Goal: Task Accomplishment & Management: Use online tool/utility

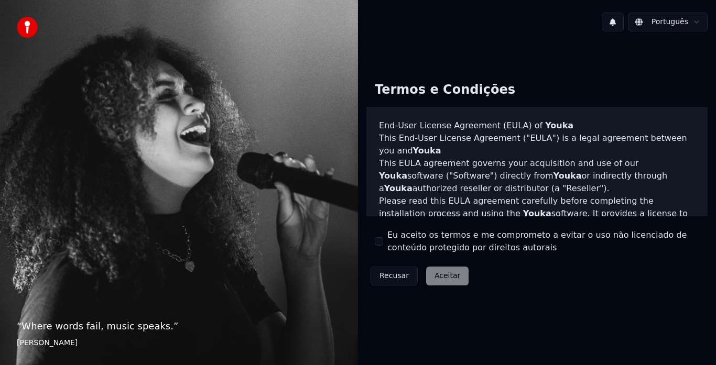
drag, startPoint x: 382, startPoint y: 241, endPoint x: 429, endPoint y: 272, distance: 56.4
click at [429, 272] on div "Termos e Condições End-User License Agreement ([PERSON_NAME]) of Youka This End…" at bounding box center [536, 181] width 341 height 216
click at [380, 239] on button "Eu aceito os termos e me comprometo a evitar o uso não licenciado de conteúdo p…" at bounding box center [379, 241] width 8 height 8
click at [427, 276] on button "Aceitar" at bounding box center [447, 276] width 42 height 19
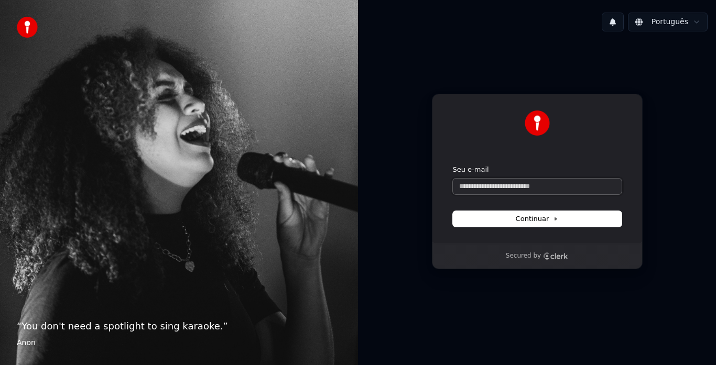
click at [540, 186] on input "Seu e-mail" at bounding box center [537, 187] width 169 height 16
click at [563, 217] on button "Continuar" at bounding box center [537, 219] width 169 height 16
type input "**********"
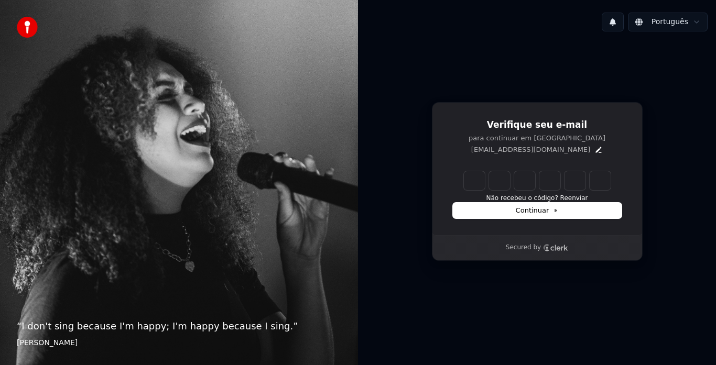
click at [480, 174] on input "Enter verification code" at bounding box center [537, 180] width 147 height 19
type input "******"
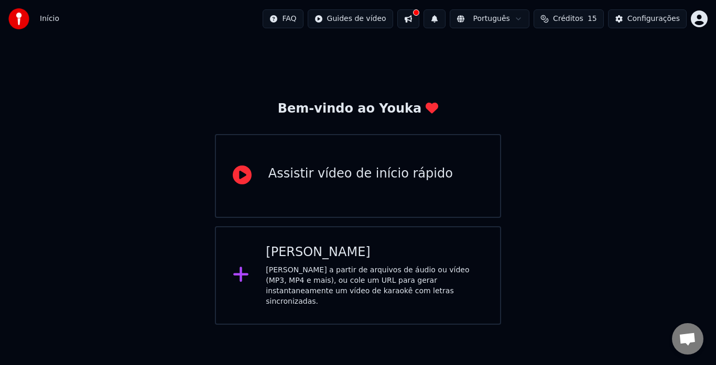
click at [370, 285] on div "Crie karaokê a partir de arquivos de áudio ou vídeo (MP3, MP4 e mais), ou cole …" at bounding box center [374, 286] width 217 height 42
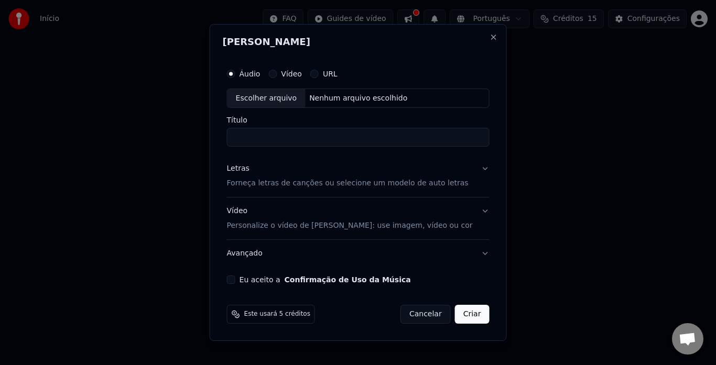
click at [305, 102] on div "Escolher arquivo" at bounding box center [266, 98] width 78 height 19
type input "**********"
click at [477, 213] on button "Vídeo Personalize o vídeo de karaokê: use imagem, vídeo ou cor" at bounding box center [358, 219] width 262 height 42
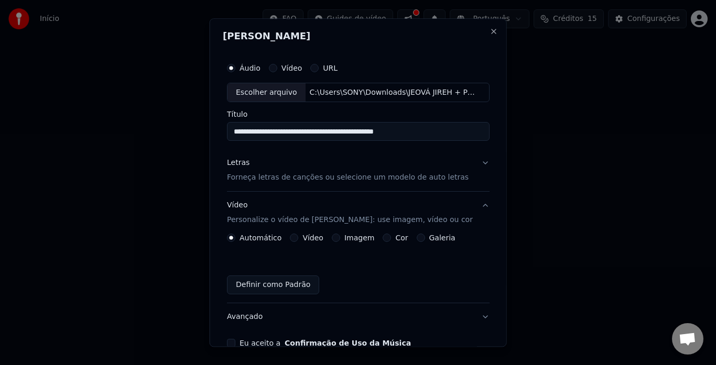
click at [477, 213] on button "Vídeo Personalize o vídeo de karaokê: use imagem, vídeo ou cor" at bounding box center [358, 213] width 262 height 42
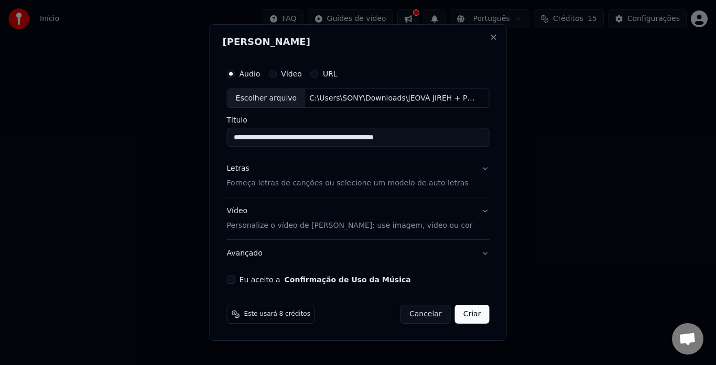
click at [235, 280] on button "Eu aceito a Confirmação de Uso da Música" at bounding box center [231, 280] width 8 height 8
click at [465, 309] on button "Criar" at bounding box center [472, 314] width 35 height 19
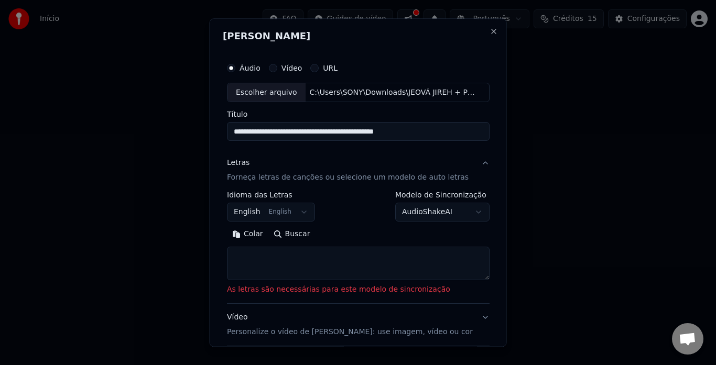
click at [302, 210] on button "English English" at bounding box center [271, 212] width 88 height 19
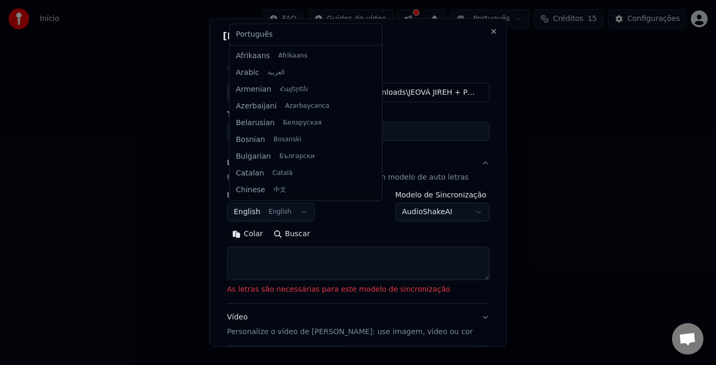
scroll to position [84, 0]
select select "**"
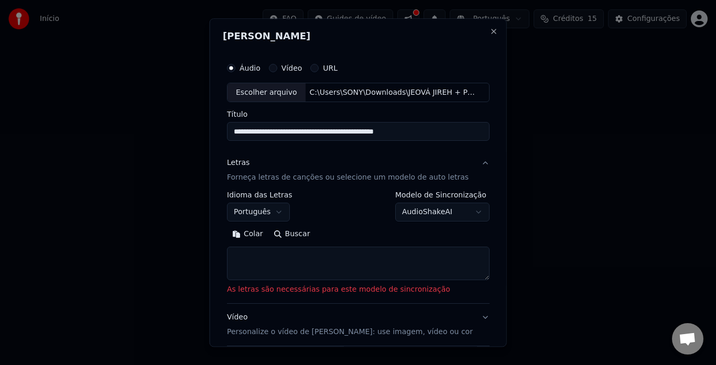
click at [263, 259] on textarea at bounding box center [358, 264] width 262 height 34
paste textarea "**********"
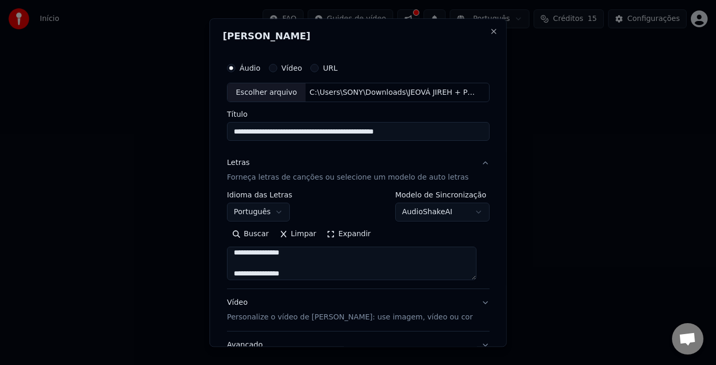
scroll to position [4, 0]
type textarea "**********"
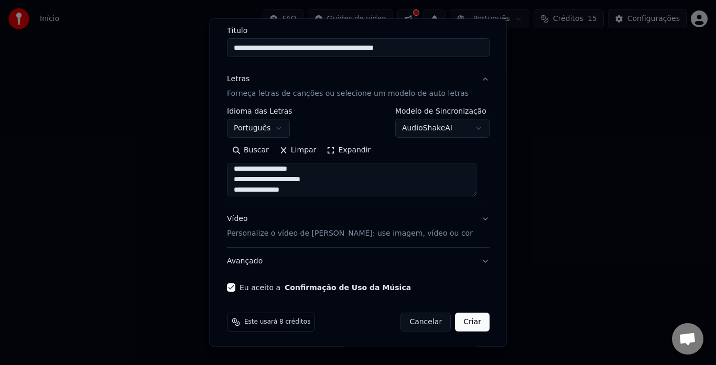
scroll to position [86, 0]
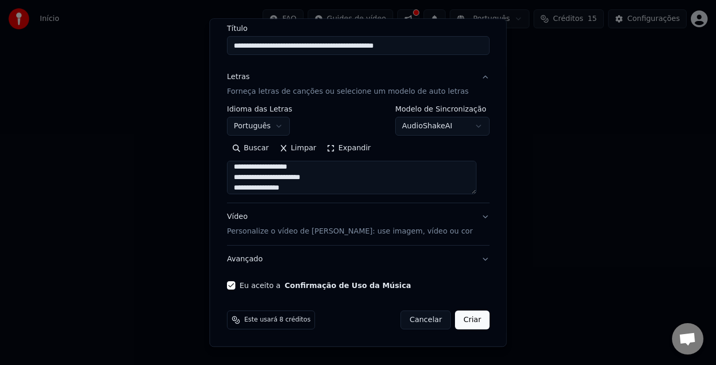
click at [473, 224] on button "Vídeo Personalize o vídeo de karaokê: use imagem, vídeo ou cor" at bounding box center [358, 225] width 262 height 42
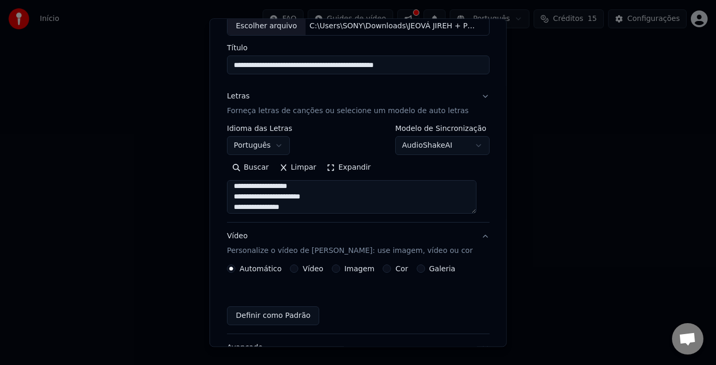
scroll to position [58, 0]
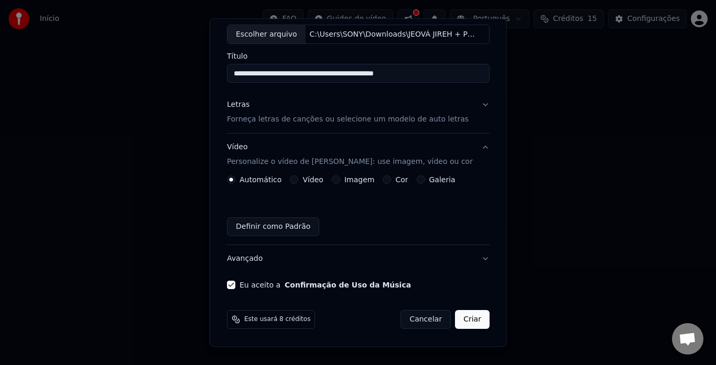
click at [473, 226] on div "Definir como Padrão" at bounding box center [358, 227] width 262 height 19
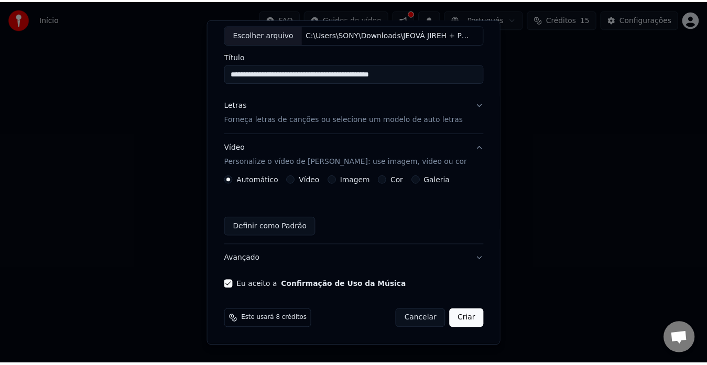
scroll to position [58, 0]
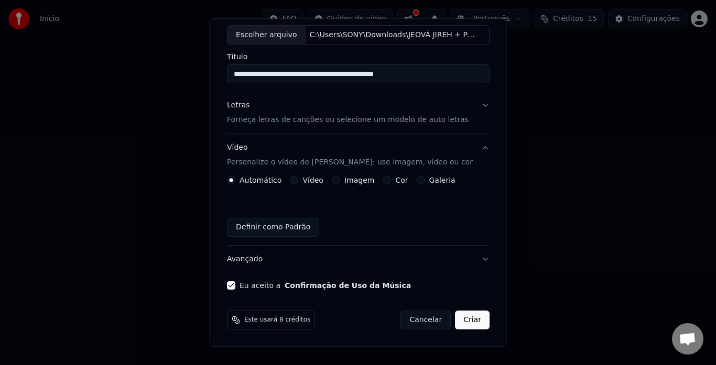
click at [457, 321] on button "Criar" at bounding box center [472, 320] width 35 height 19
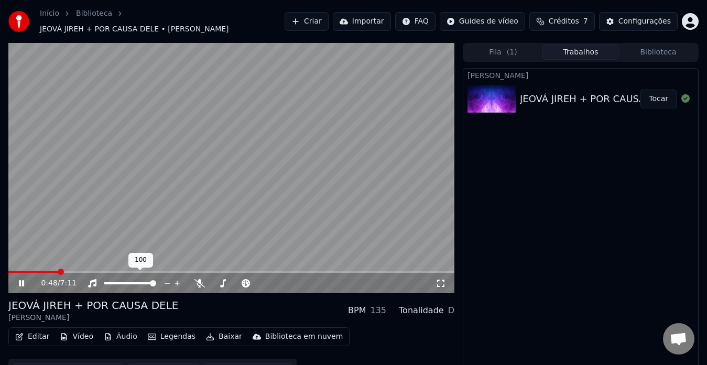
click at [156, 280] on span at bounding box center [153, 283] width 6 height 6
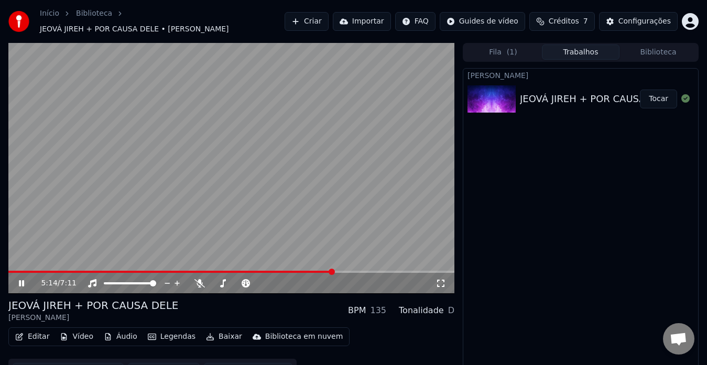
click at [333, 271] on span at bounding box center [231, 272] width 446 height 2
click at [333, 269] on span at bounding box center [331, 272] width 6 height 6
click at [624, 19] on div "Configurações" at bounding box center [644, 21] width 52 height 10
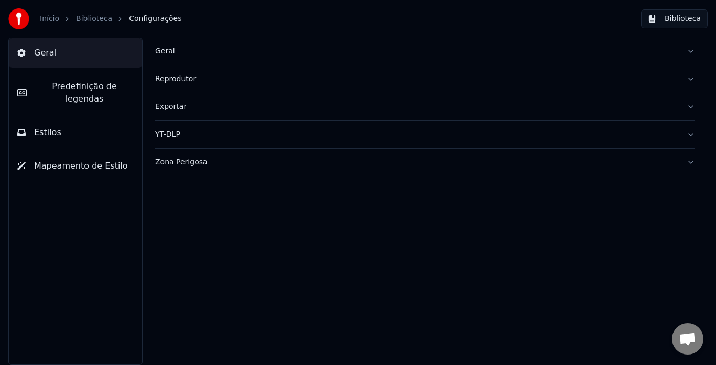
click at [77, 18] on link "Biblioteca" at bounding box center [94, 19] width 36 height 10
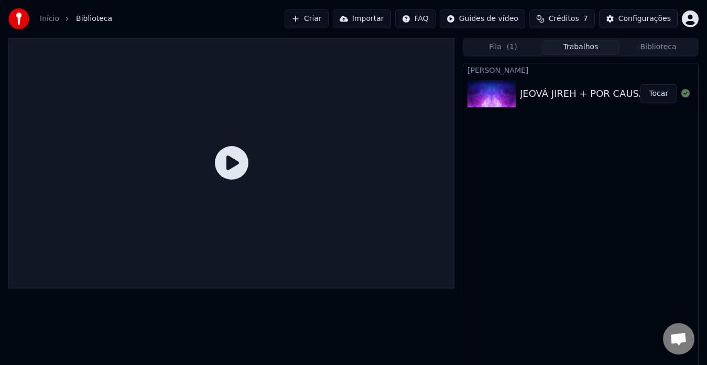
click at [667, 90] on button "Tocar" at bounding box center [658, 93] width 37 height 19
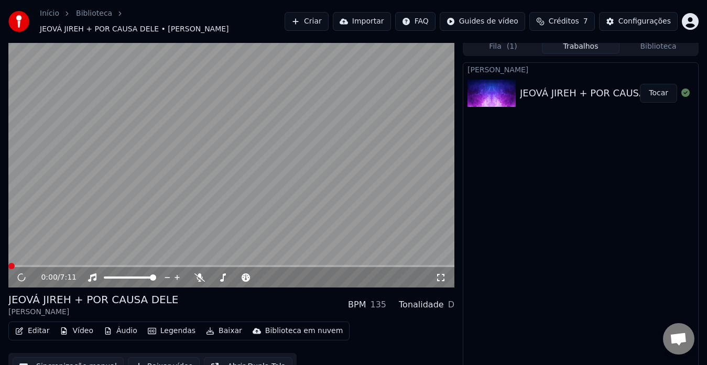
scroll to position [16, 0]
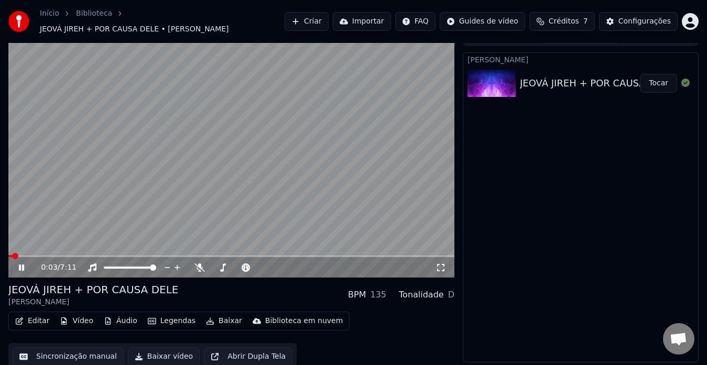
click at [22, 317] on icon "button" at bounding box center [19, 320] width 7 height 7
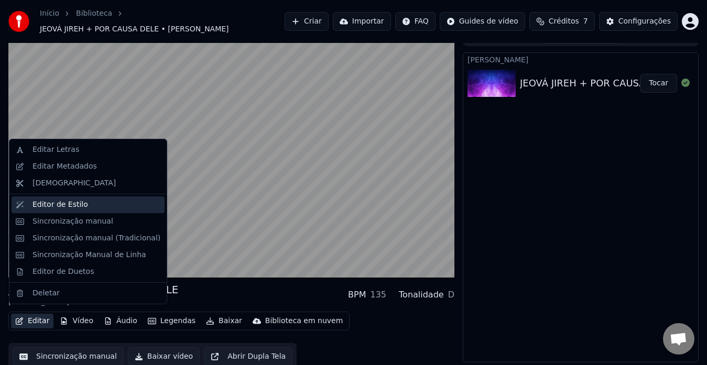
click at [74, 204] on div "Editor de Estilo" at bounding box center [60, 205] width 56 height 10
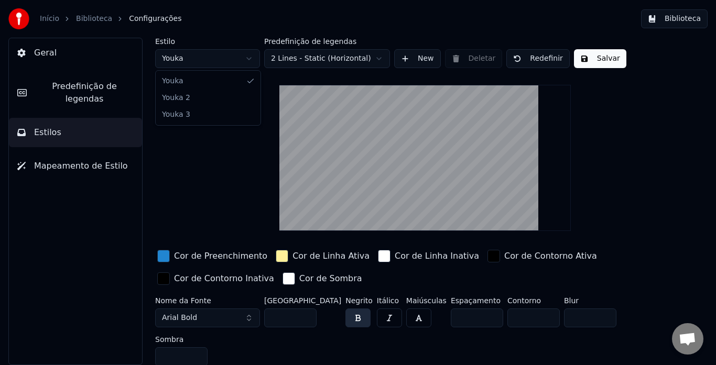
click at [249, 59] on html "Início Biblioteca Configurações Biblioteca Geral Predefinição de legendas Estil…" at bounding box center [358, 182] width 716 height 365
click at [243, 59] on html "Início Biblioteca Configurações Biblioteca Geral Predefinição de legendas Estil…" at bounding box center [358, 182] width 716 height 365
click at [373, 61] on html "Início Biblioteca Configurações Biblioteca Geral Predefinição de legendas Estil…" at bounding box center [358, 182] width 716 height 365
click at [374, 60] on html "Início Biblioteca Configurações Biblioteca Geral Predefinição de legendas Estil…" at bounding box center [358, 182] width 716 height 365
click at [416, 52] on button "New" at bounding box center [417, 58] width 47 height 19
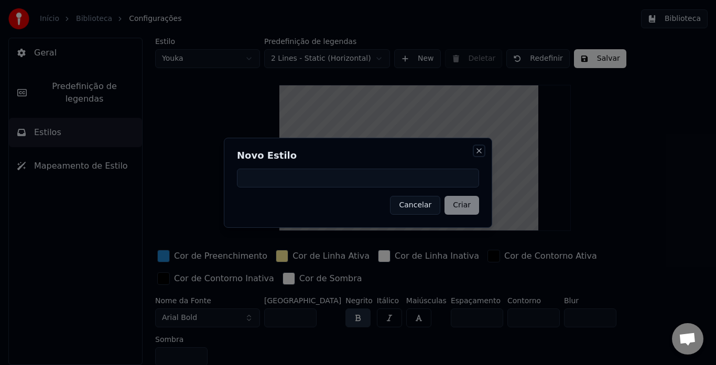
click at [478, 149] on button "Close" at bounding box center [479, 151] width 8 height 8
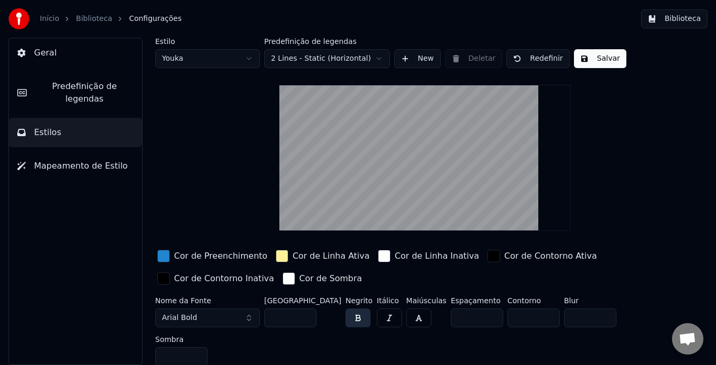
click at [94, 160] on span "Mapeamento de Estilo" at bounding box center [81, 166] width 94 height 13
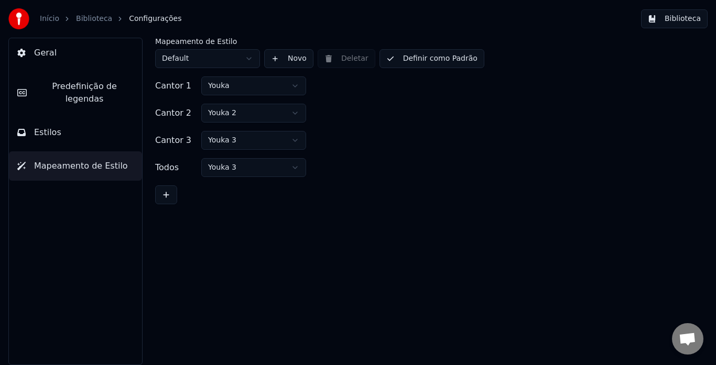
click at [77, 54] on button "Geral" at bounding box center [75, 52] width 133 height 29
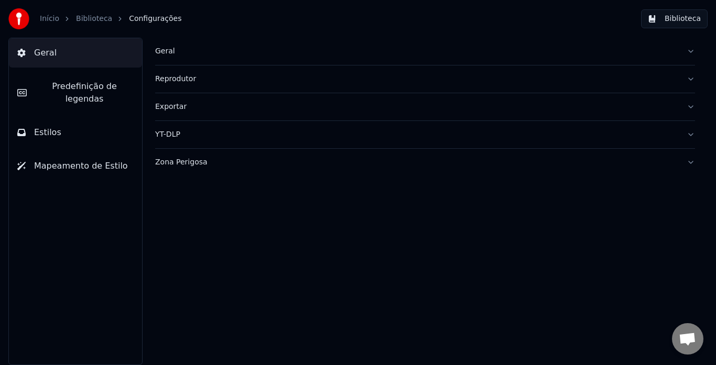
click at [75, 84] on span "Predefinição de legendas" at bounding box center [84, 92] width 98 height 25
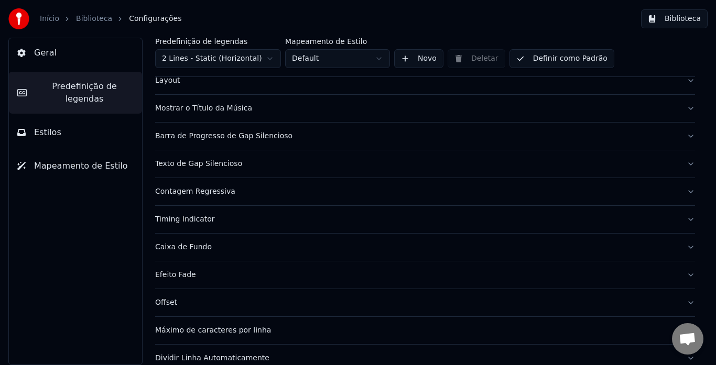
scroll to position [16, 0]
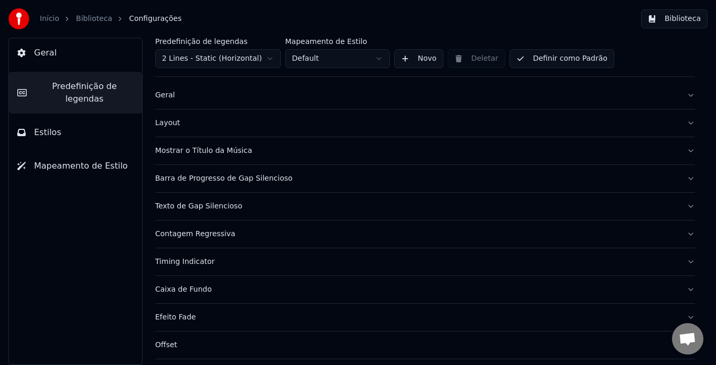
click at [68, 160] on span "Mapeamento de Estilo" at bounding box center [81, 166] width 94 height 13
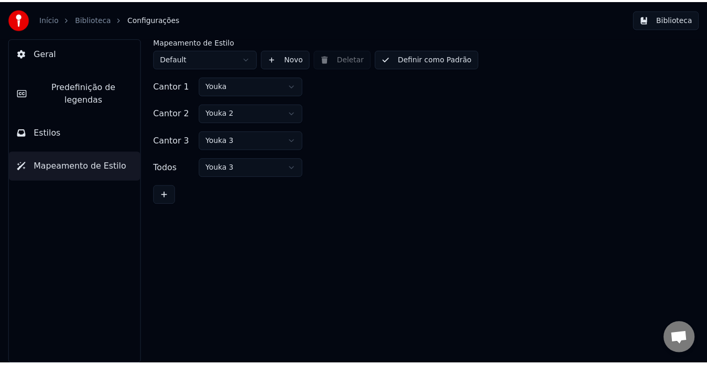
scroll to position [0, 0]
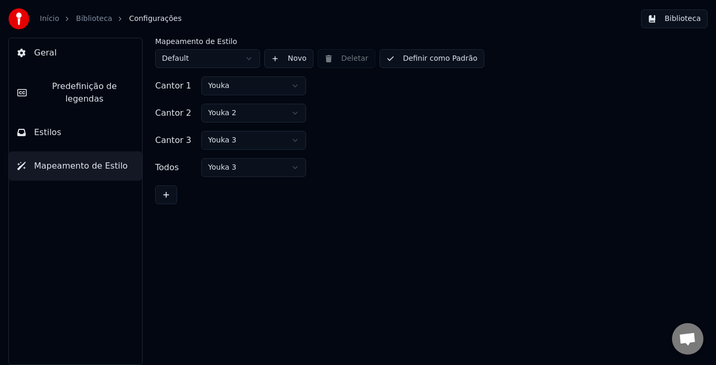
click at [63, 131] on button "Estilos" at bounding box center [75, 132] width 133 height 29
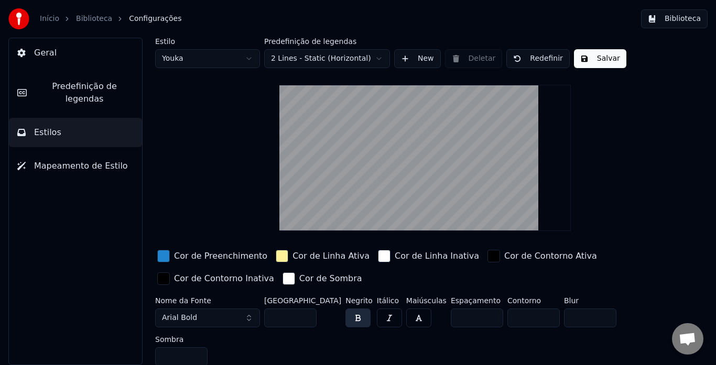
click at [73, 20] on ol "Início Biblioteca Configurações" at bounding box center [110, 19] width 141 height 10
click at [81, 18] on link "Biblioteca" at bounding box center [94, 19] width 36 height 10
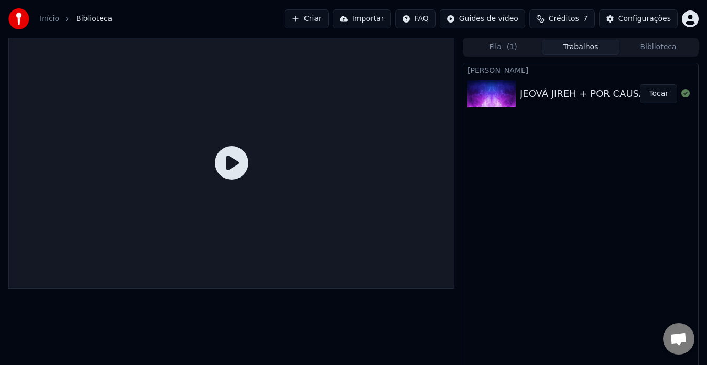
click at [538, 85] on div "JEOVÁ JIREH + POR CAUSA DELE DAMARIS ANDRADE (COVER) Tocar" at bounding box center [580, 94] width 235 height 36
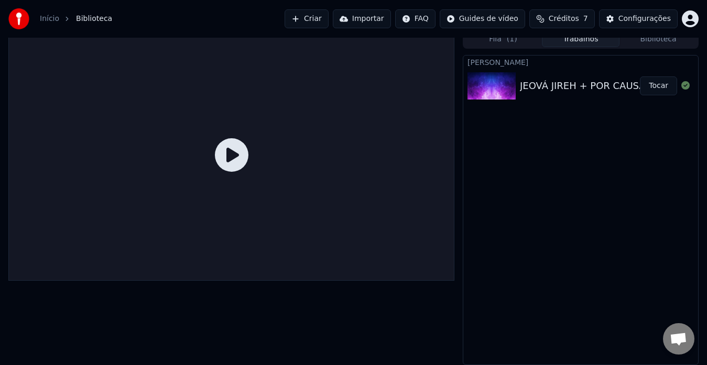
click at [651, 84] on button "Tocar" at bounding box center [658, 85] width 37 height 19
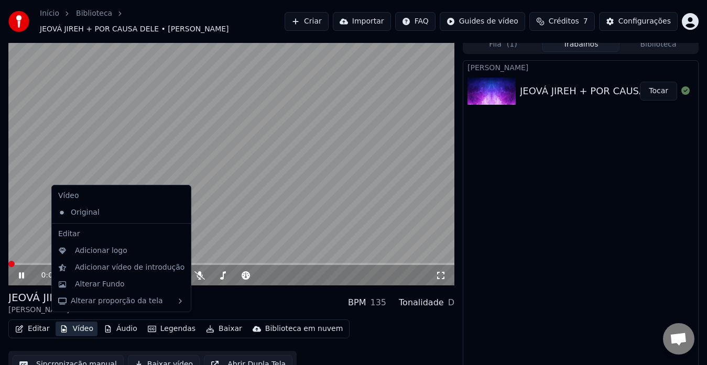
click at [79, 323] on button "Vídeo" at bounding box center [77, 329] width 42 height 15
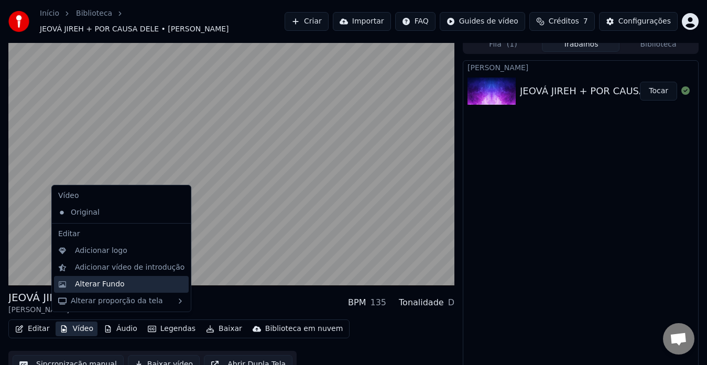
click at [104, 280] on div "Alterar Fundo" at bounding box center [100, 284] width 50 height 10
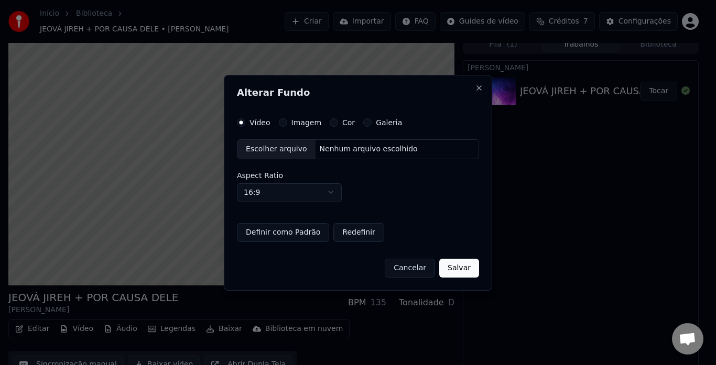
click at [342, 146] on div "Nenhum arquivo escolhido" at bounding box center [368, 149] width 106 height 10
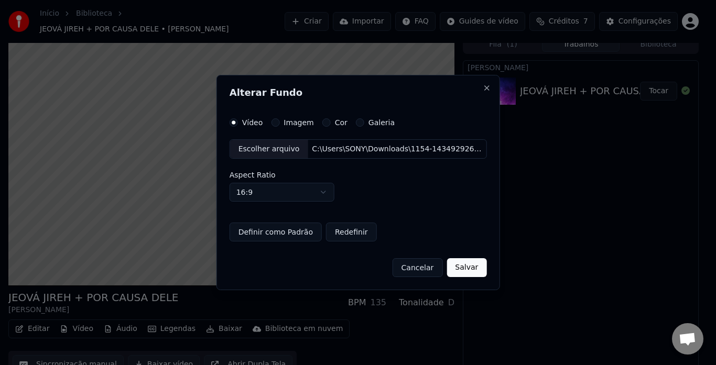
click at [463, 273] on button "Salvar" at bounding box center [466, 267] width 40 height 19
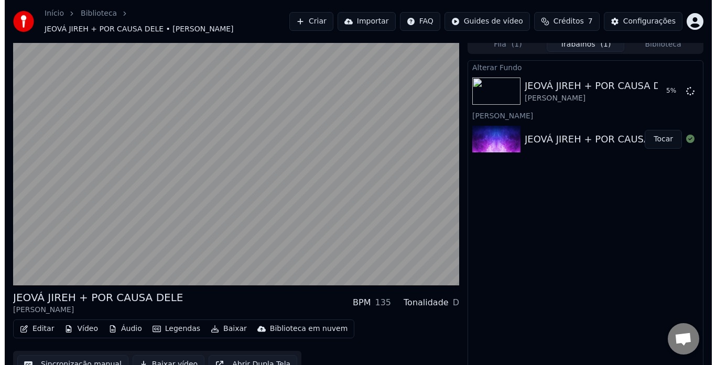
scroll to position [16, 0]
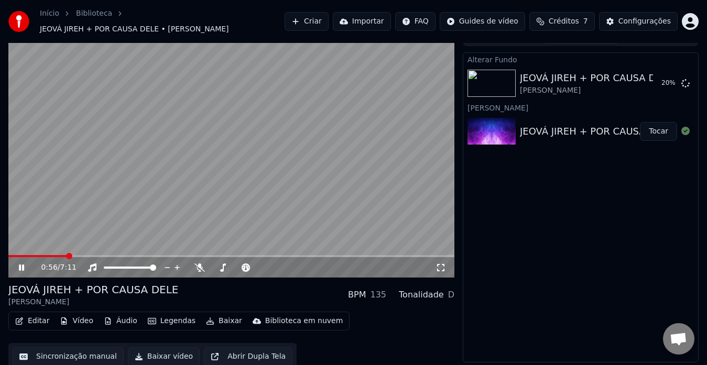
click at [304, 299] on div "JEOVÁ JIREH + POR CAUSA DELE DAMARIS ANDRADE BPM 135 Tonalidade D" at bounding box center [231, 294] width 446 height 25
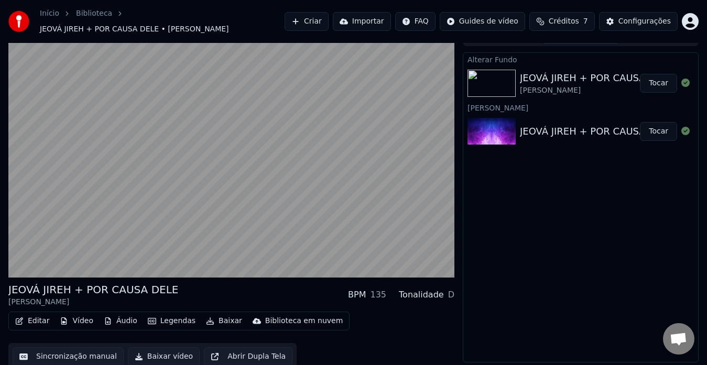
click at [658, 79] on button "Tocar" at bounding box center [658, 83] width 37 height 19
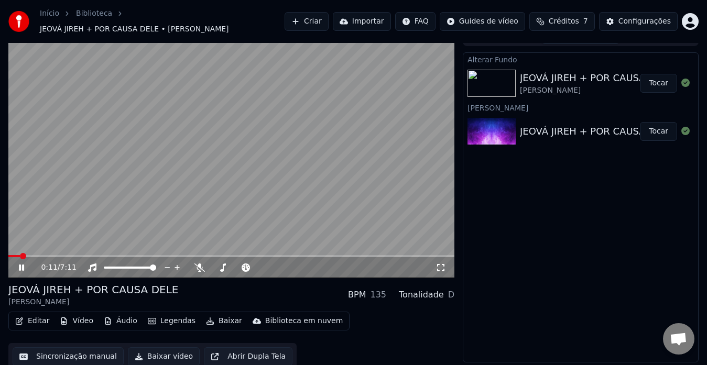
click at [26, 314] on button "Editar" at bounding box center [32, 321] width 42 height 15
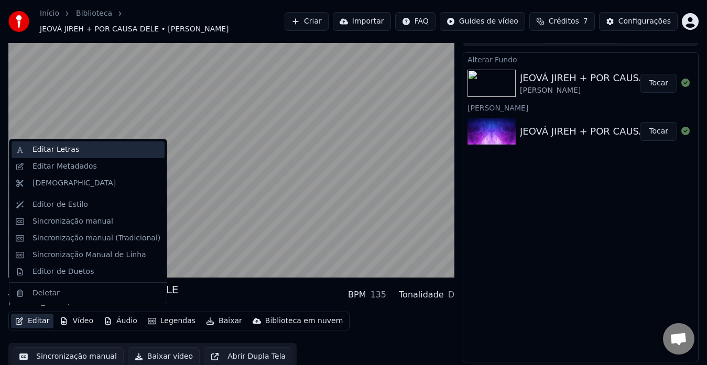
click at [89, 155] on div "Editar Letras" at bounding box center [88, 149] width 153 height 17
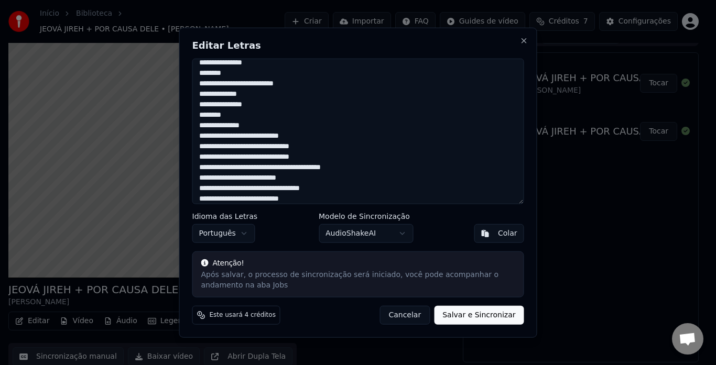
scroll to position [498, 0]
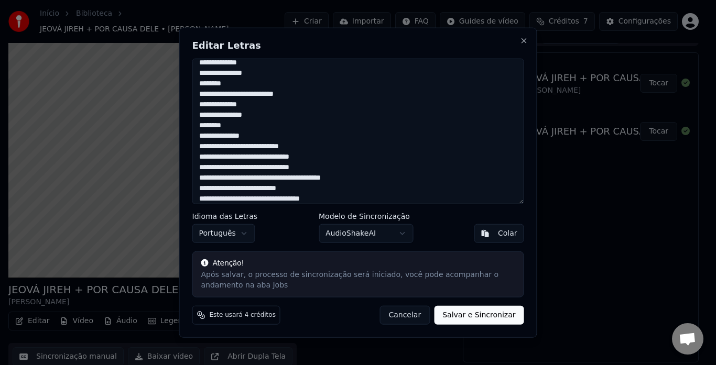
drag, startPoint x: 379, startPoint y: 125, endPoint x: 262, endPoint y: 85, distance: 123.2
click at [262, 85] on textarea at bounding box center [358, 131] width 332 height 146
click at [260, 141] on textarea at bounding box center [358, 131] width 332 height 146
click at [252, 133] on textarea at bounding box center [358, 131] width 332 height 146
click at [309, 145] on textarea at bounding box center [358, 131] width 332 height 146
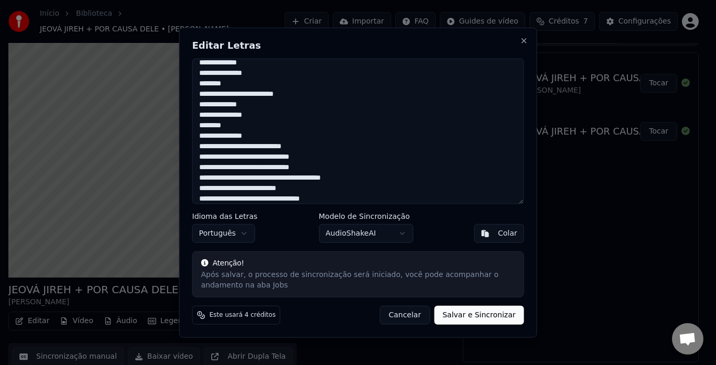
type textarea "**********"
click at [465, 312] on button "Salvar e Sincronizar" at bounding box center [479, 315] width 90 height 19
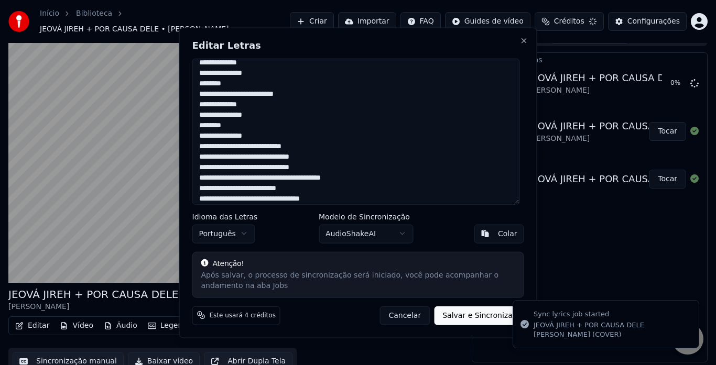
scroll to position [31, 0]
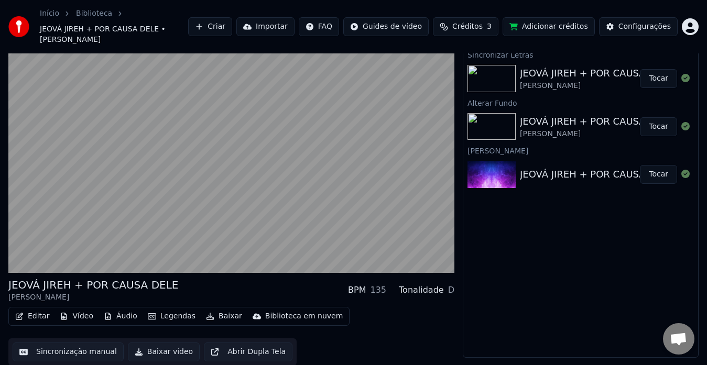
click at [666, 84] on button "Tocar" at bounding box center [658, 78] width 37 height 19
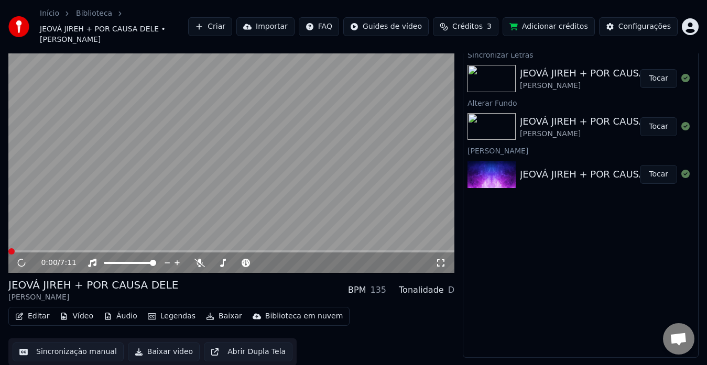
click at [164, 250] on span at bounding box center [231, 251] width 446 height 2
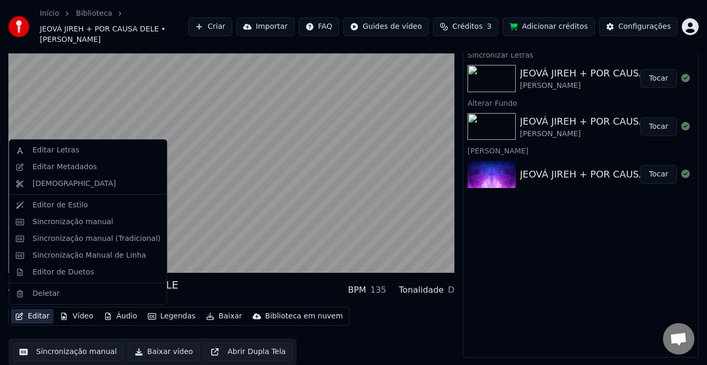
click at [37, 317] on button "Editar" at bounding box center [32, 316] width 42 height 15
click at [70, 149] on div "Editar Letras" at bounding box center [55, 150] width 47 height 10
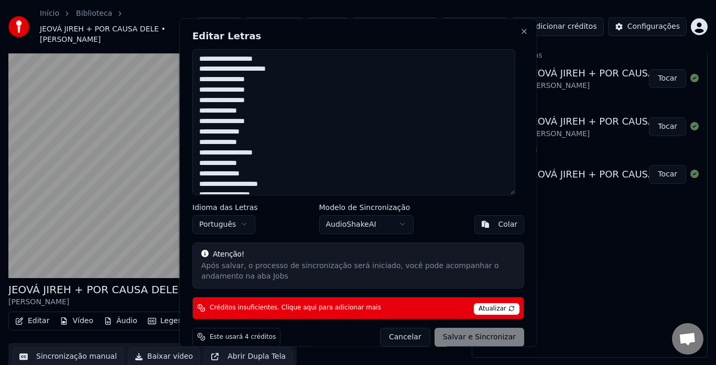
scroll to position [26, 0]
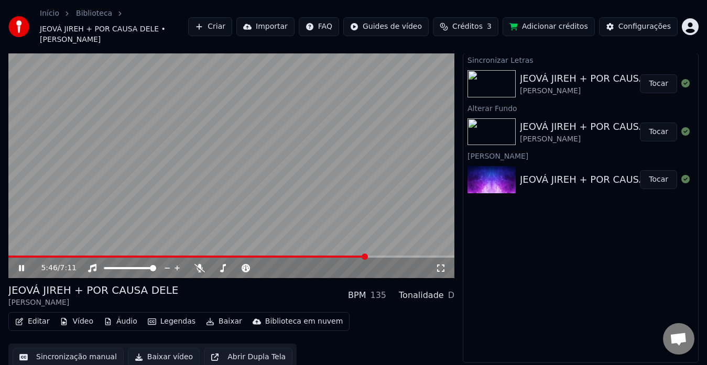
click at [135, 222] on video at bounding box center [231, 153] width 446 height 251
click at [30, 318] on button "Editar" at bounding box center [32, 321] width 42 height 15
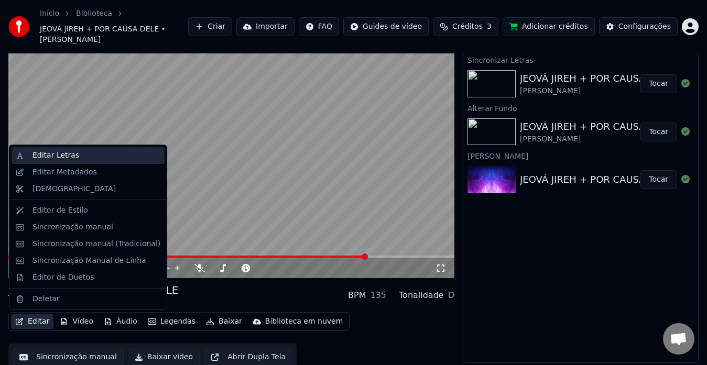
click at [61, 154] on div "Editar Letras" at bounding box center [55, 155] width 47 height 10
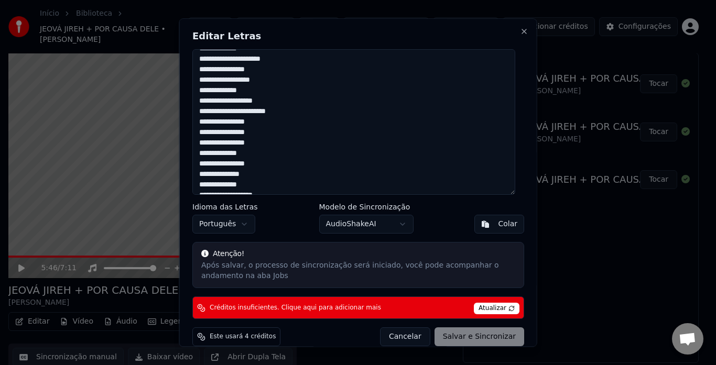
scroll to position [199, 0]
click at [262, 135] on textarea at bounding box center [353, 122] width 323 height 146
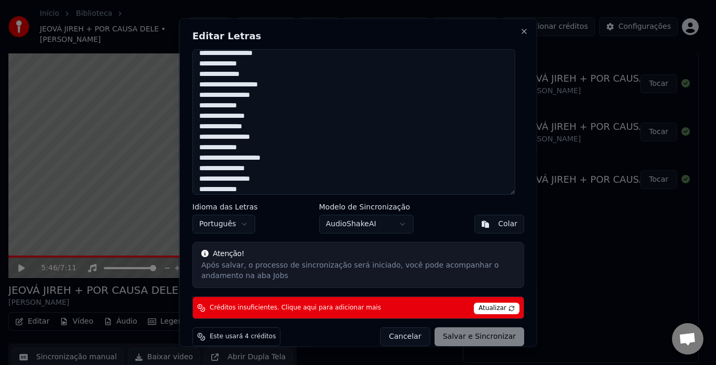
scroll to position [351, 0]
click at [245, 183] on textarea at bounding box center [353, 122] width 323 height 146
click at [298, 192] on textarea at bounding box center [353, 122] width 323 height 146
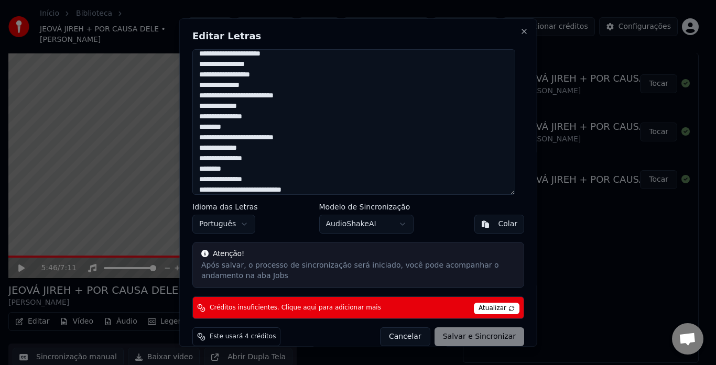
click at [262, 180] on textarea at bounding box center [353, 122] width 323 height 146
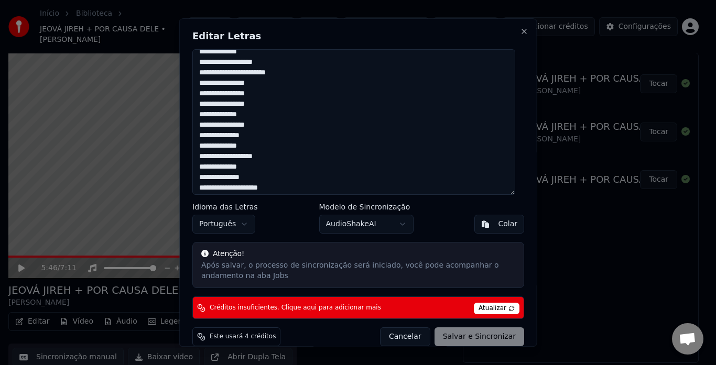
scroll to position [227, 0]
drag, startPoint x: 201, startPoint y: 54, endPoint x: 215, endPoint y: 57, distance: 14.5
click at [215, 57] on textarea at bounding box center [353, 122] width 323 height 146
click at [318, 137] on textarea at bounding box center [353, 122] width 323 height 146
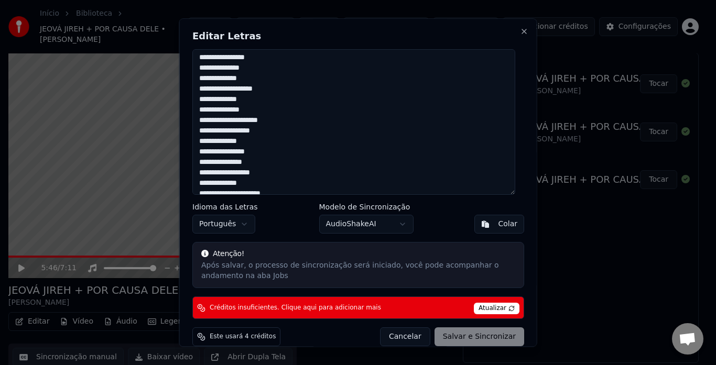
scroll to position [391, 0]
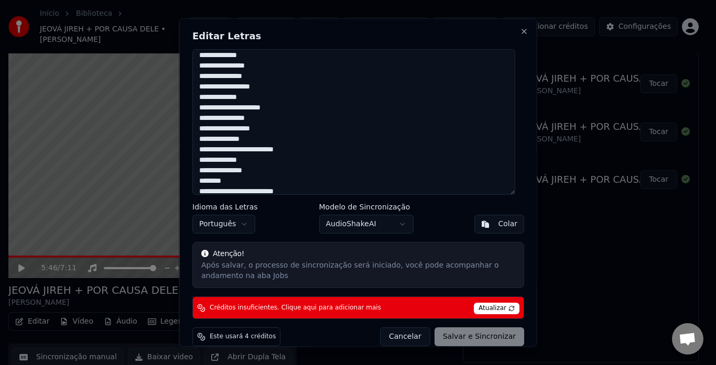
drag, startPoint x: 200, startPoint y: 94, endPoint x: 273, endPoint y: 141, distance: 87.9
click at [273, 141] on textarea at bounding box center [353, 122] width 323 height 146
click at [437, 161] on textarea at bounding box center [353, 122] width 323 height 146
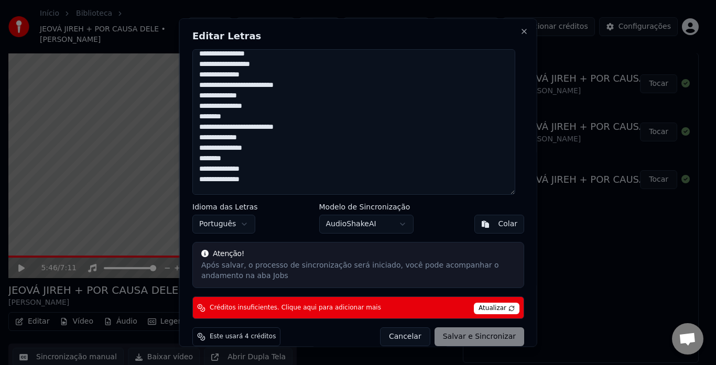
scroll to position [466, 0]
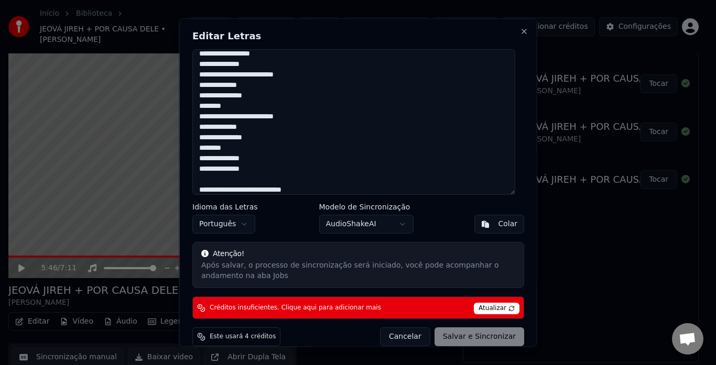
paste textarea "**********"
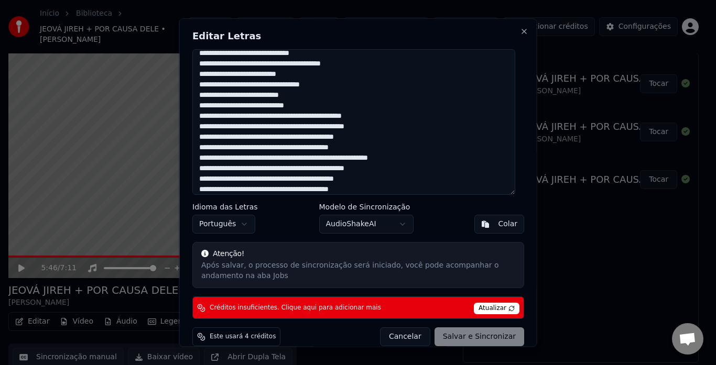
scroll to position [780, 0]
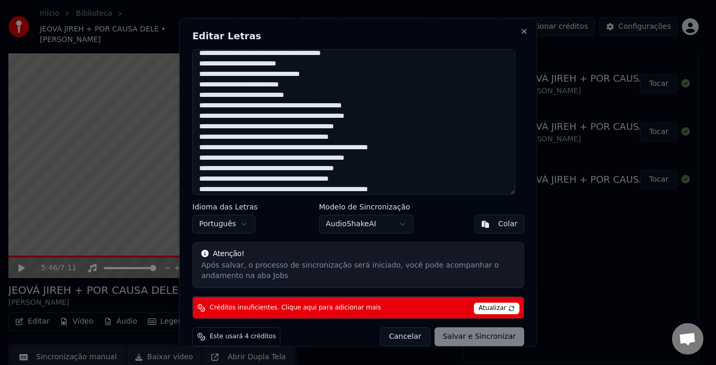
click at [380, 161] on textarea at bounding box center [353, 122] width 323 height 146
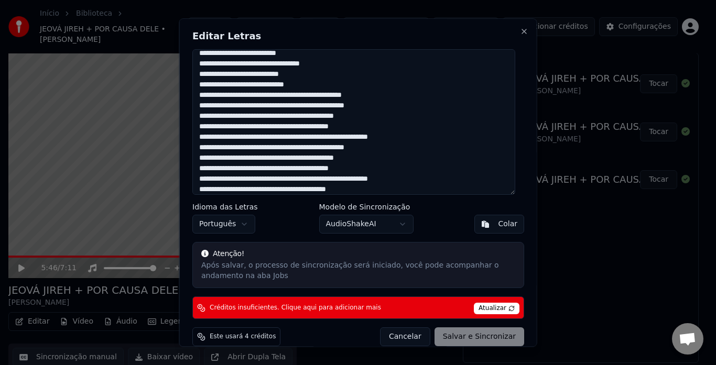
click at [489, 313] on span "Atualizar" at bounding box center [497, 309] width 46 height 12
click at [477, 337] on div "Cancelar Salvar e Sincronizar" at bounding box center [451, 336] width 144 height 19
click at [495, 307] on span "Atualizar" at bounding box center [497, 309] width 46 height 12
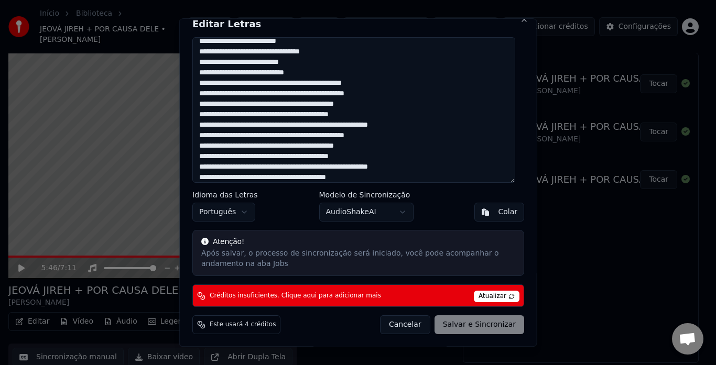
click at [467, 327] on div "Cancelar Salvar e Sincronizar" at bounding box center [451, 324] width 144 height 19
click at [491, 300] on span "Atualizar" at bounding box center [497, 297] width 46 height 12
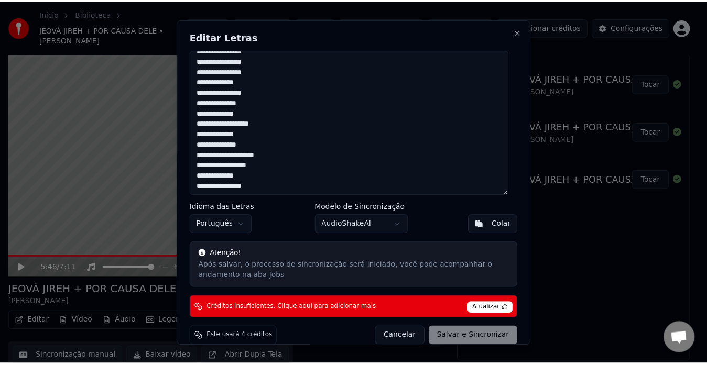
scroll to position [0, 0]
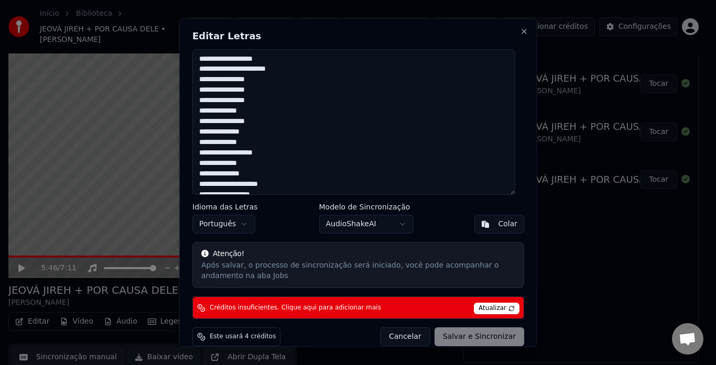
click at [260, 335] on span "Este usará 4 créditos" at bounding box center [243, 337] width 66 height 8
click at [204, 252] on icon at bounding box center [204, 253] width 7 height 7
click at [470, 342] on div "Cancelar Salvar e Sincronizar" at bounding box center [451, 336] width 144 height 19
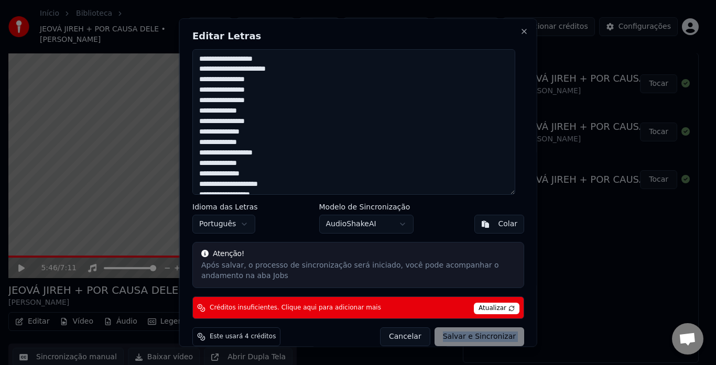
click at [470, 342] on div "Cancelar Salvar e Sincronizar" at bounding box center [451, 336] width 144 height 19
click at [490, 307] on span "Atualizar" at bounding box center [497, 309] width 46 height 12
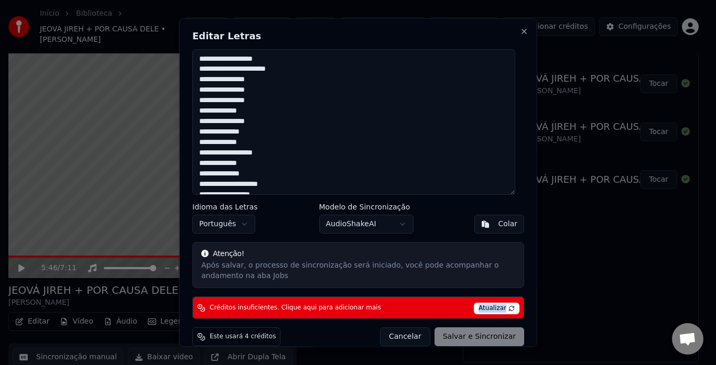
click at [490, 307] on span "Atualizar" at bounding box center [497, 309] width 46 height 12
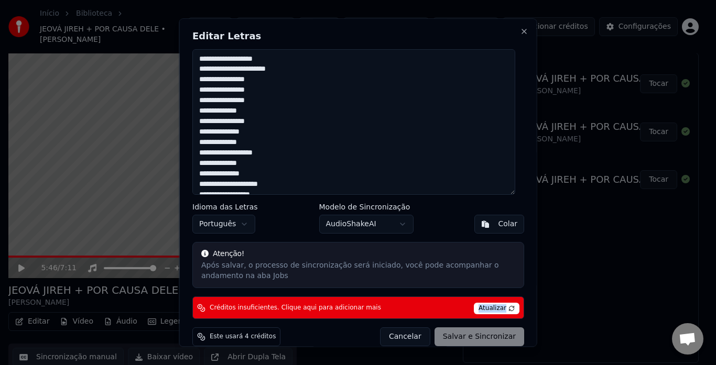
click at [490, 307] on span "Atualizar" at bounding box center [497, 309] width 46 height 12
click at [340, 307] on span "Créditos insuficientes. Clique aqui para adicionar mais" at bounding box center [295, 308] width 171 height 8
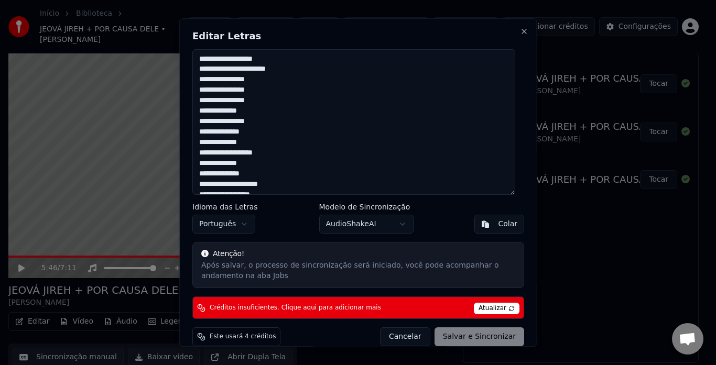
click at [499, 313] on span "Atualizar" at bounding box center [497, 309] width 46 height 12
click at [520, 30] on button "Close" at bounding box center [524, 31] width 8 height 8
type textarea "**********"
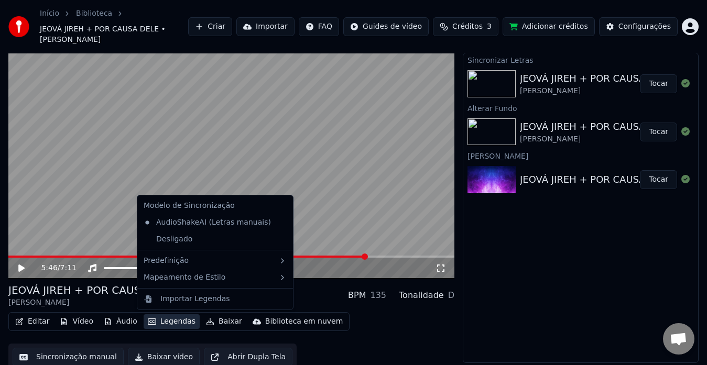
click at [151, 323] on button "Legendas" at bounding box center [172, 321] width 56 height 15
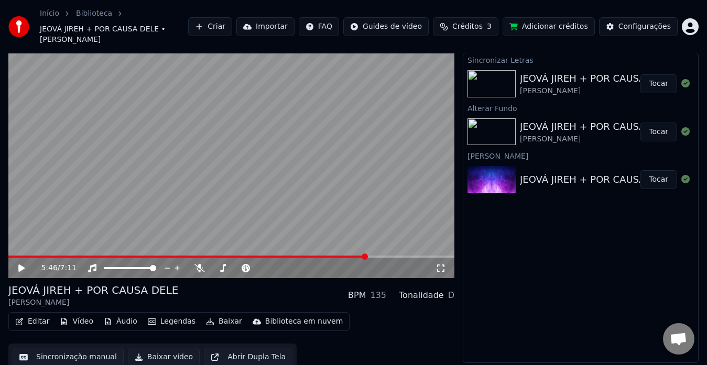
click at [303, 302] on div "JEOVÁ JIREH + POR CAUSA DELE DAMARIS ANDRADE BPM 135 Tonalidade D" at bounding box center [231, 295] width 446 height 25
click at [186, 192] on video at bounding box center [231, 153] width 446 height 251
click at [214, 319] on button "Baixar" at bounding box center [224, 321] width 45 height 15
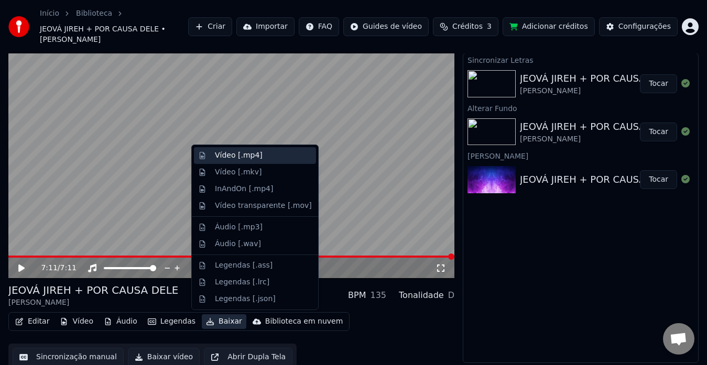
click at [239, 155] on div "Vídeo [.mp4]" at bounding box center [239, 155] width 48 height 10
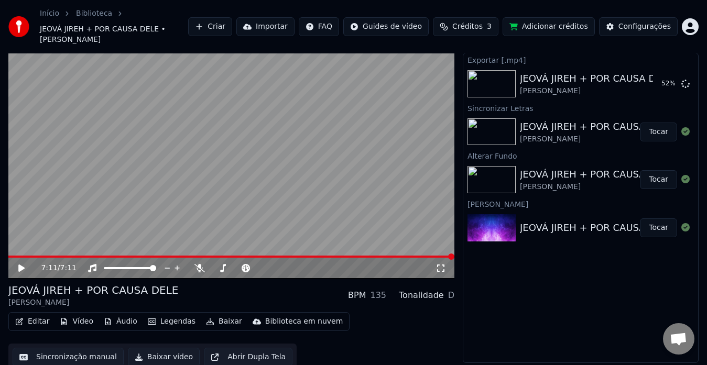
click at [219, 254] on video at bounding box center [231, 153] width 446 height 251
click at [223, 256] on span at bounding box center [231, 257] width 446 height 2
click at [259, 254] on video at bounding box center [231, 153] width 446 height 251
click at [260, 256] on span at bounding box center [231, 257] width 446 height 2
click at [19, 272] on icon at bounding box center [29, 268] width 24 height 8
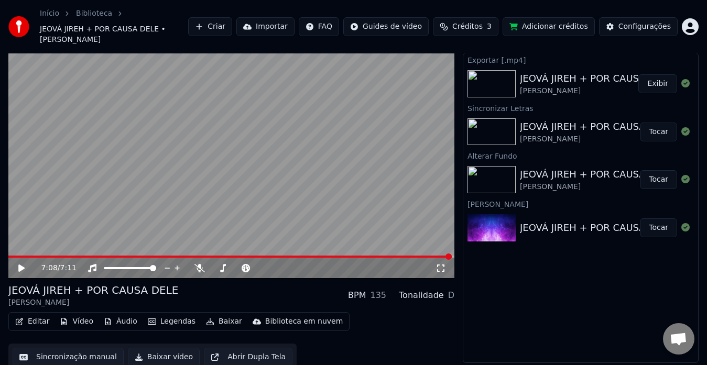
click at [662, 84] on button "Exibir" at bounding box center [657, 83] width 39 height 19
